Goal: Task Accomplishment & Management: Use online tool/utility

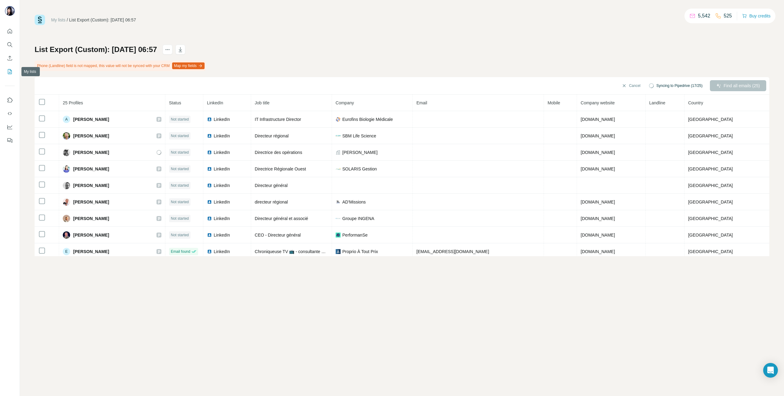
click at [9, 71] on icon "My lists" at bounding box center [10, 72] width 6 height 6
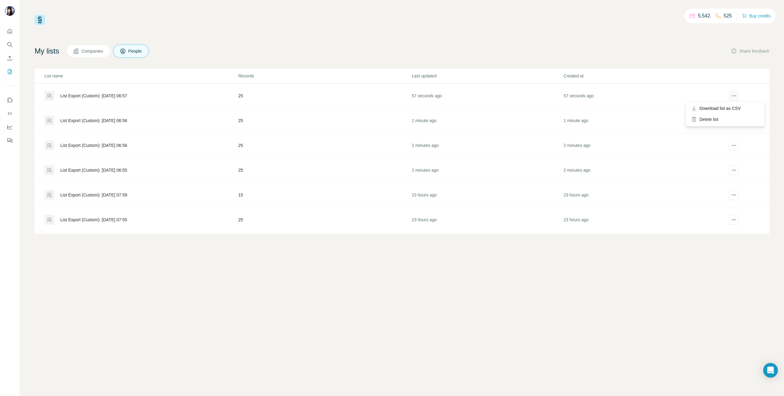
click at [732, 95] on icon "actions" at bounding box center [734, 96] width 6 height 6
click at [631, 60] on div "My lists Companies People Share feedback List name Records Last updated Created…" at bounding box center [402, 139] width 735 height 189
click at [119, 169] on div "List Export (Custom): [DATE] 06:55" at bounding box center [93, 170] width 67 height 6
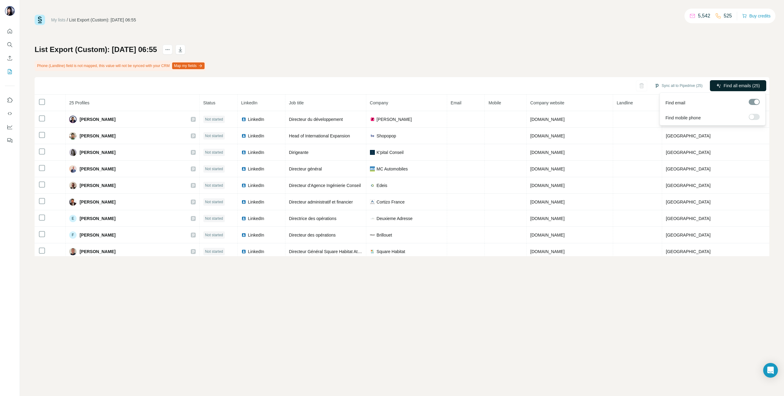
click at [738, 86] on span "Find all emails (25)" at bounding box center [742, 86] width 36 height 6
click at [7, 71] on icon "My lists" at bounding box center [10, 72] width 6 height 6
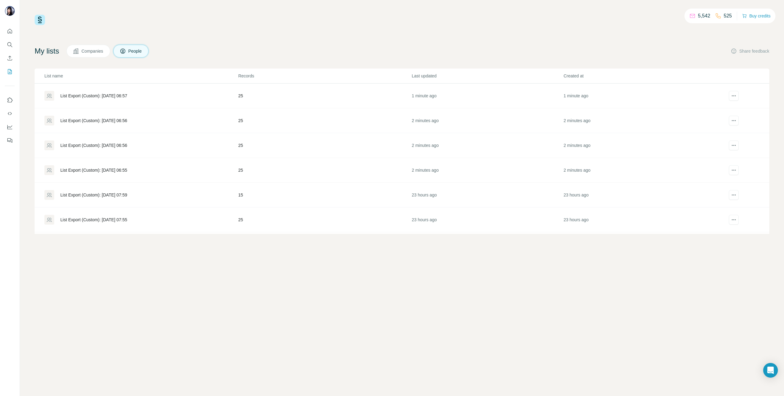
click at [122, 143] on div "List Export (Custom): [DATE] 06:56" at bounding box center [93, 145] width 67 height 6
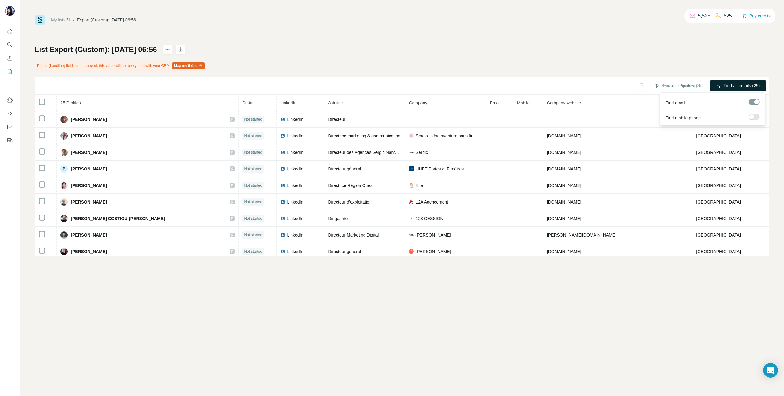
click at [738, 85] on span "Find all emails (25)" at bounding box center [742, 86] width 36 height 6
click at [10, 71] on icon "My lists" at bounding box center [10, 72] width 6 height 6
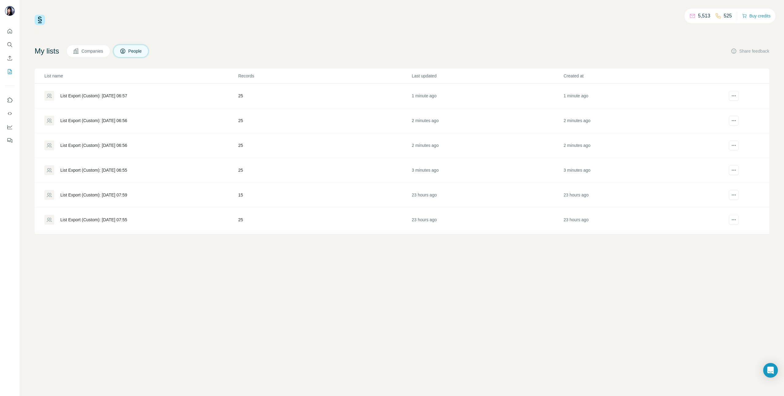
click at [125, 119] on div "List Export (Custom): [DATE] 06:56" at bounding box center [93, 121] width 67 height 6
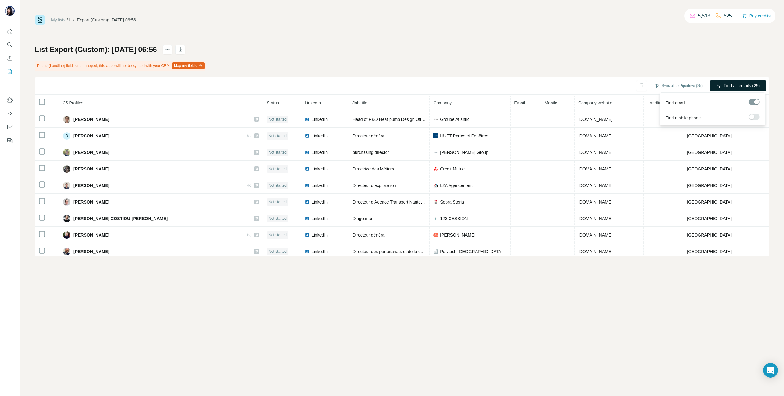
click at [732, 89] on button "Find all emails (25)" at bounding box center [738, 85] width 56 height 11
click at [10, 66] on button "My lists" at bounding box center [10, 71] width 10 height 11
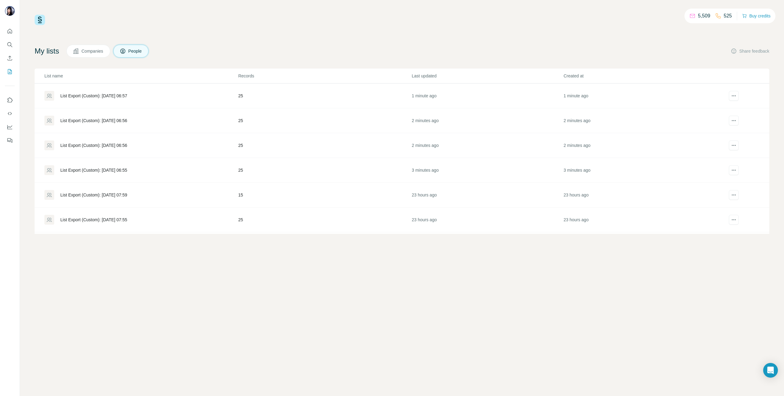
click at [127, 95] on div "List Export (Custom): [DATE] 06:57" at bounding box center [93, 96] width 67 height 6
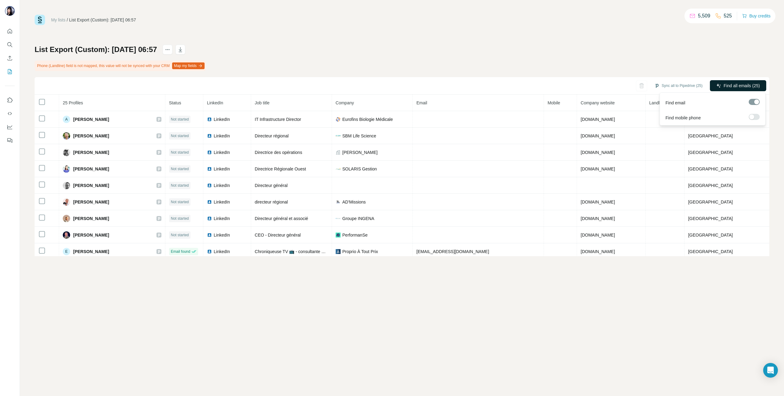
click at [740, 80] on button "Find all emails (25)" at bounding box center [738, 85] width 56 height 11
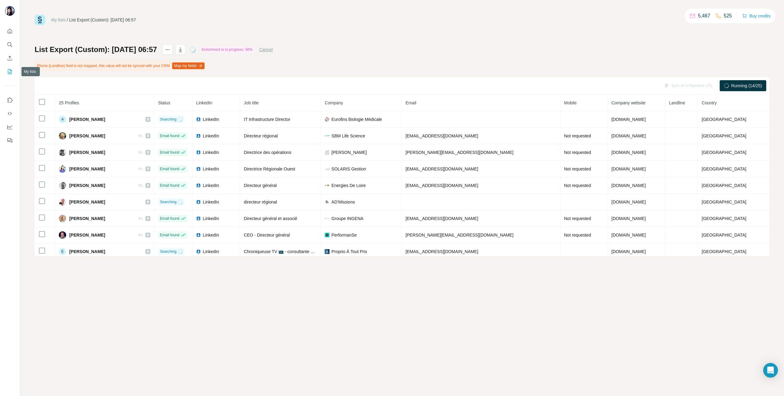
click at [7, 73] on icon "My lists" at bounding box center [10, 72] width 6 height 6
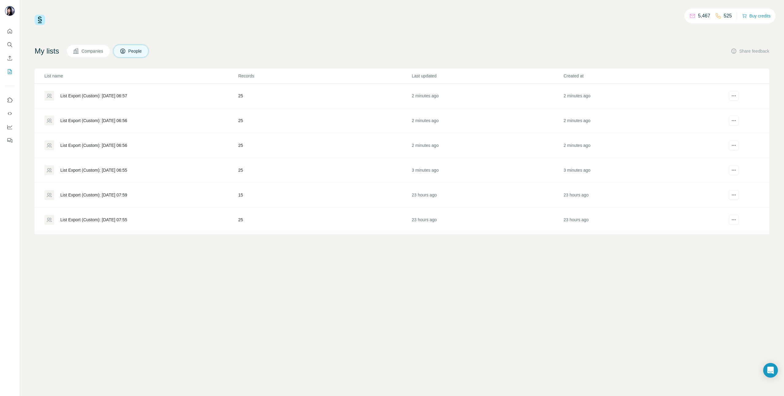
click at [99, 173] on div "List Export (Custom): [DATE] 06:55" at bounding box center [93, 170] width 67 height 6
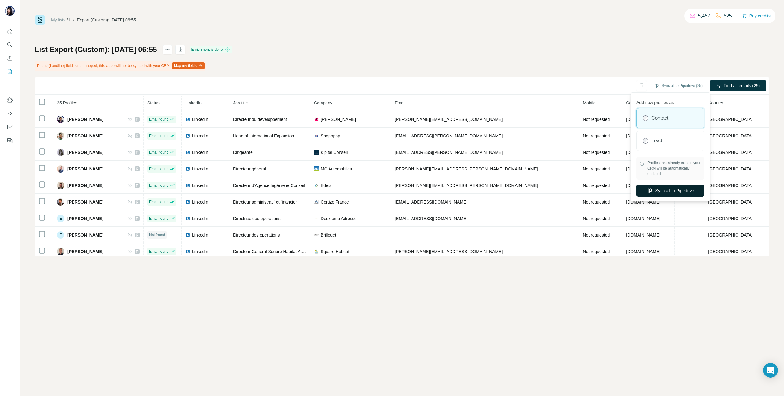
click at [669, 189] on button "Sync all to Pipedrive" at bounding box center [670, 191] width 68 height 12
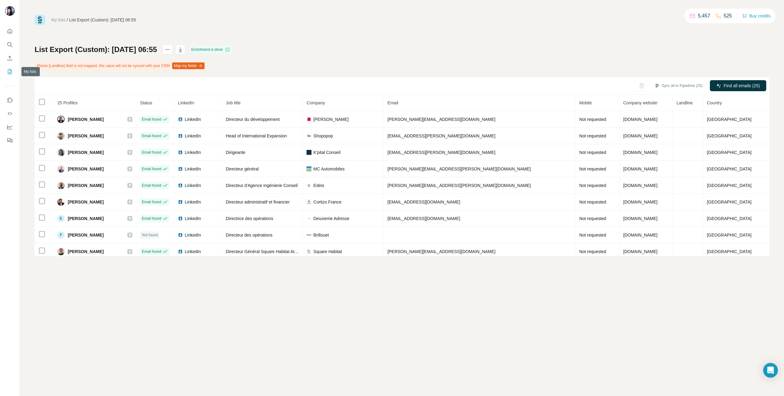
click at [9, 73] on icon "My lists" at bounding box center [10, 71] width 3 height 4
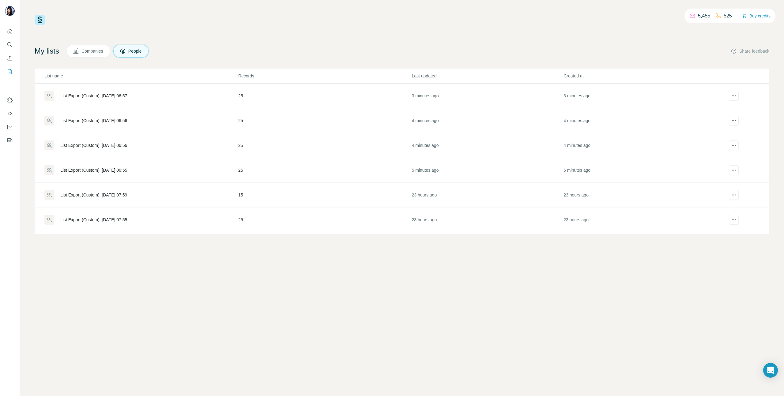
click at [115, 170] on div "List Export (Custom): [DATE] 06:55" at bounding box center [93, 170] width 67 height 6
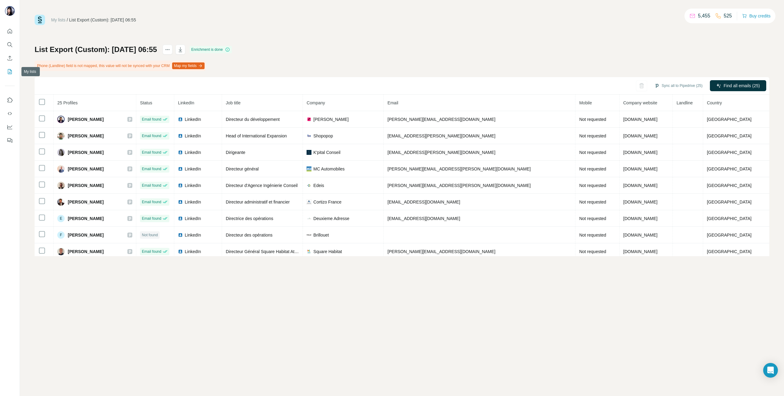
click at [7, 70] on icon "My lists" at bounding box center [10, 72] width 6 height 6
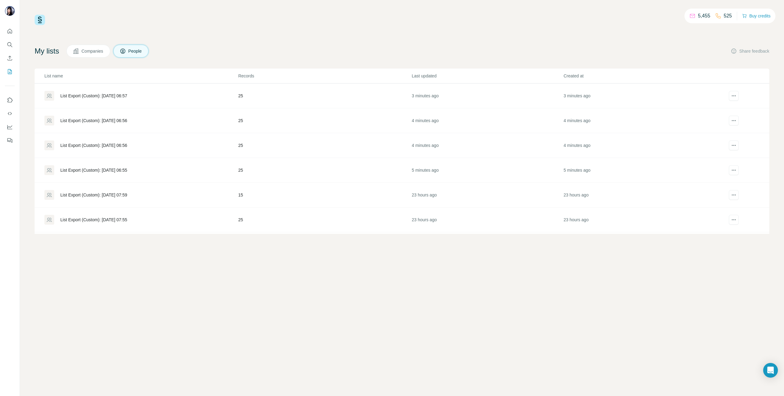
click at [93, 143] on div "List Export (Custom): [DATE] 06:56" at bounding box center [93, 145] width 67 height 6
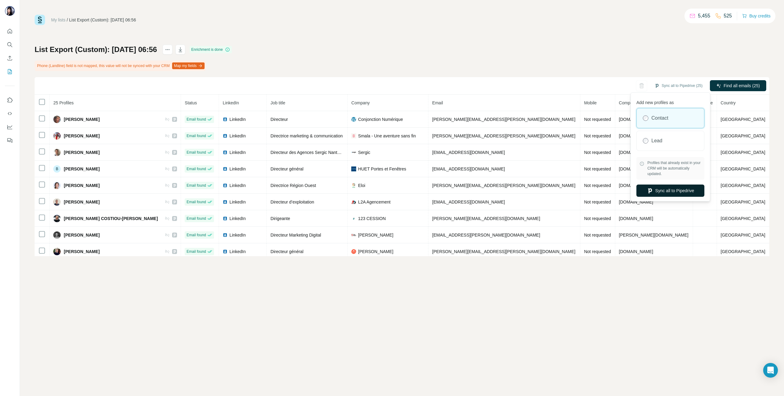
click at [681, 188] on button "Sync all to Pipedrive" at bounding box center [670, 191] width 68 height 12
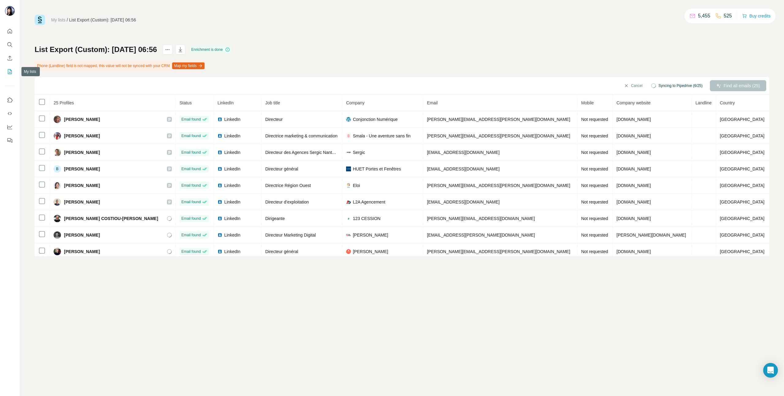
click at [8, 70] on icon "My lists" at bounding box center [10, 72] width 6 height 6
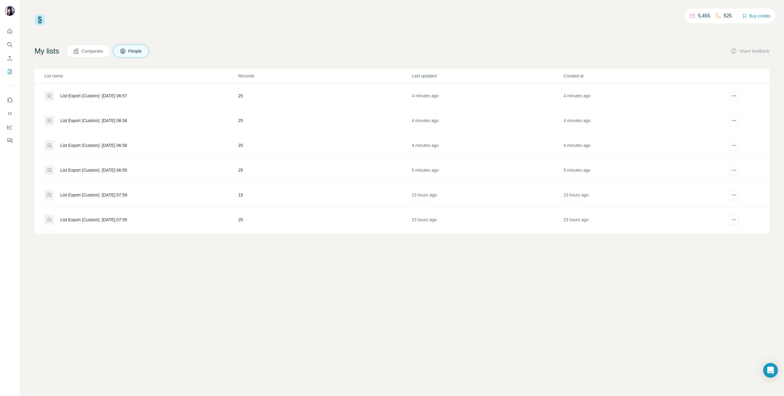
click at [119, 122] on div "List Export (Custom): [DATE] 06:56" at bounding box center [93, 121] width 67 height 6
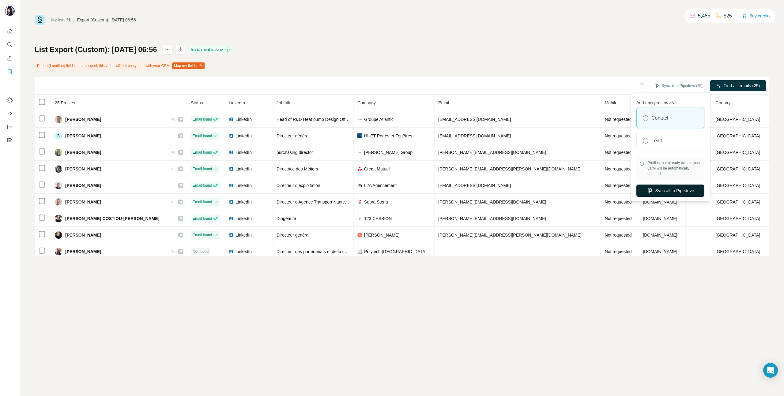
click at [671, 191] on button "Sync all to Pipedrive" at bounding box center [670, 191] width 68 height 12
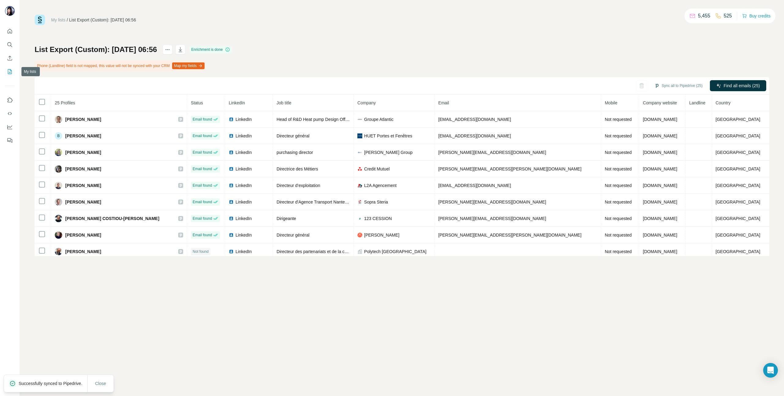
click at [12, 70] on icon "My lists" at bounding box center [10, 72] width 6 height 6
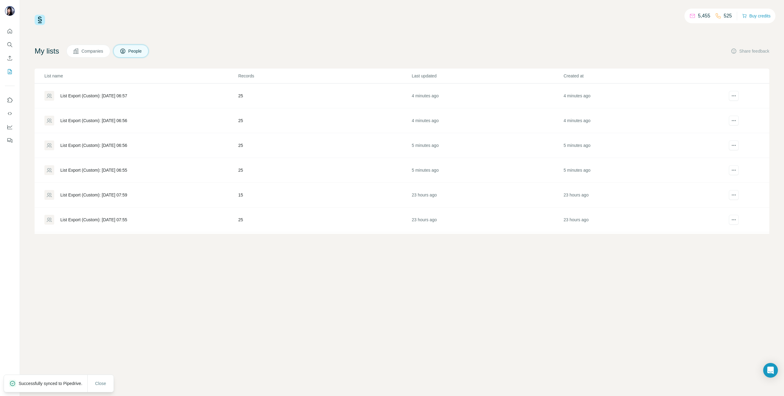
click at [123, 97] on div "List Export (Custom): [DATE] 06:57" at bounding box center [93, 96] width 67 height 6
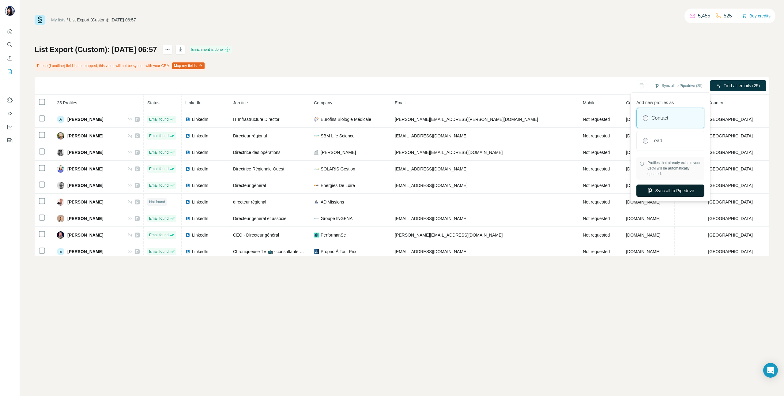
click at [664, 195] on button "Sync all to Pipedrive" at bounding box center [670, 191] width 68 height 12
